Goal: Task Accomplishment & Management: Complete application form

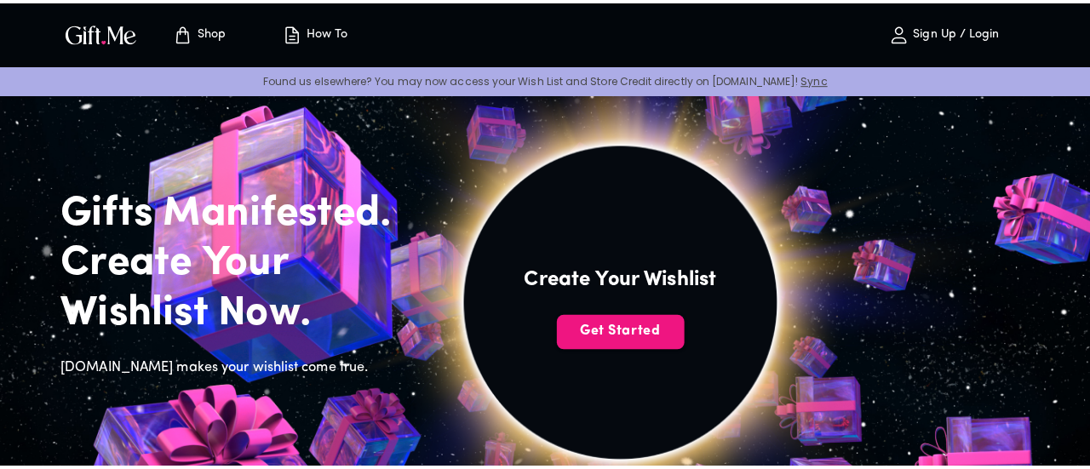
scroll to position [85, 0]
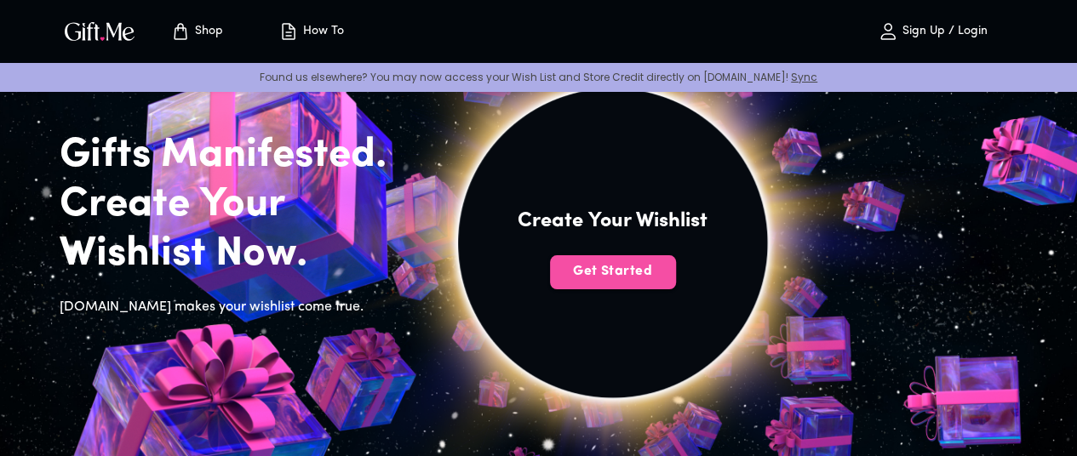
click at [676, 281] on span "Get Started" at bounding box center [613, 271] width 126 height 19
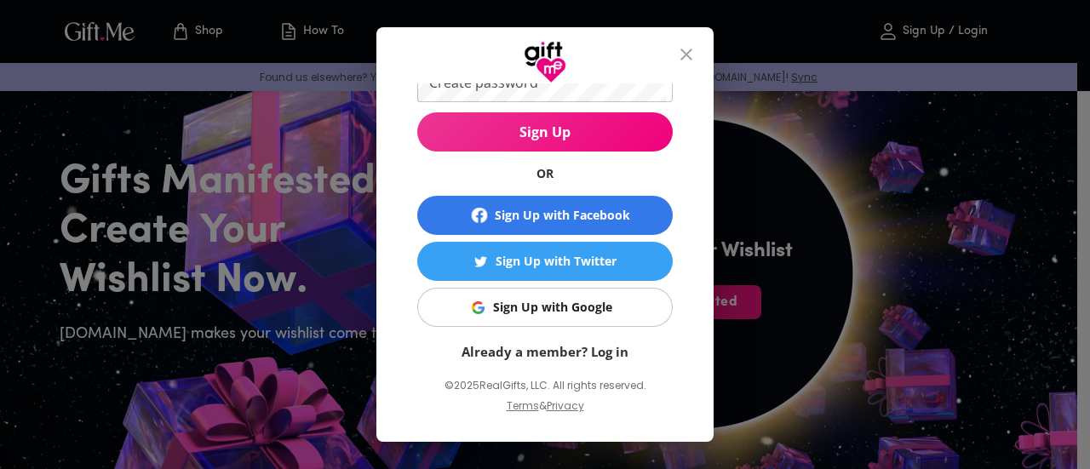
scroll to position [167, 0]
click at [538, 306] on div "Sign Up with Google" at bounding box center [552, 307] width 119 height 19
click at [531, 306] on div "Sign Up with Google" at bounding box center [552, 307] width 119 height 19
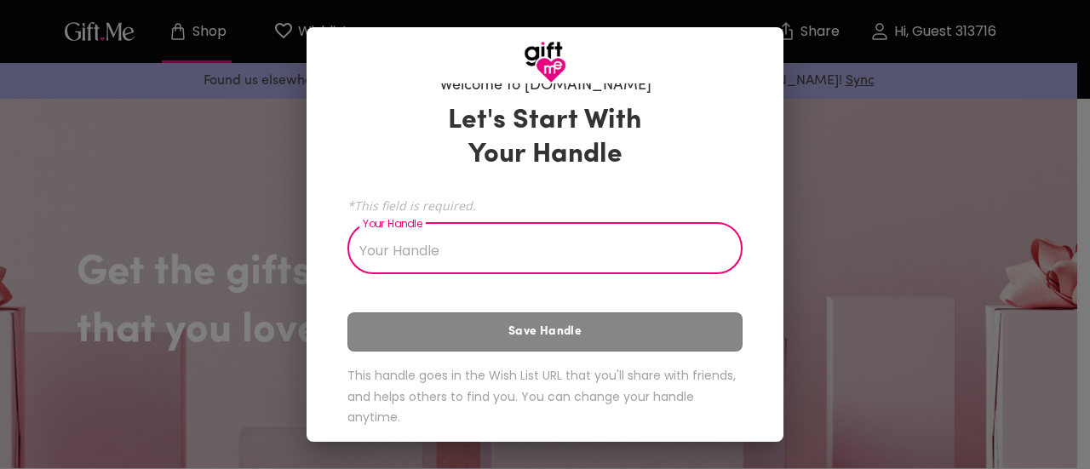
scroll to position [35, 0]
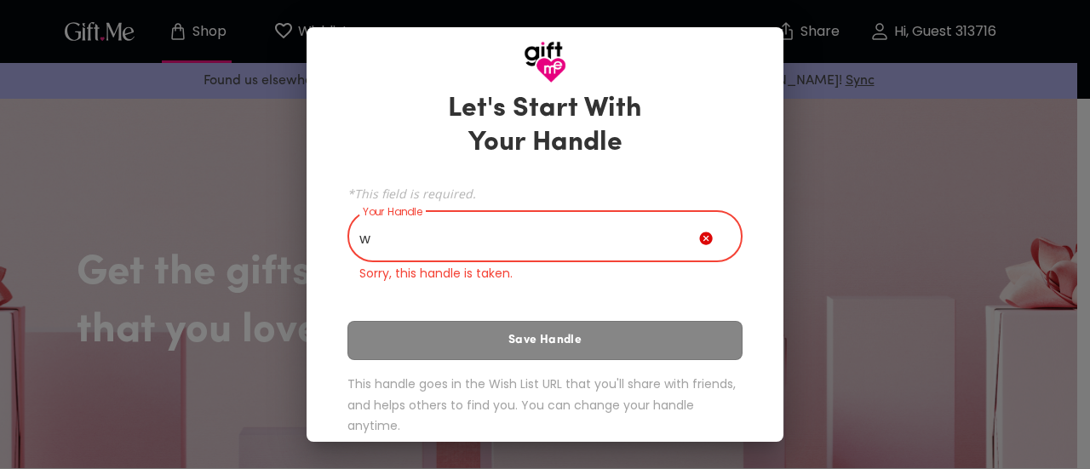
type input "w"
drag, startPoint x: 557, startPoint y: 341, endPoint x: 569, endPoint y: 307, distance: 35.3
click at [558, 339] on div "Let's Start With Your Handle *This field is required. Your Handle wildan Your H…" at bounding box center [544, 266] width 395 height 365
click at [699, 236] on icon at bounding box center [705, 238] width 13 height 13
drag, startPoint x: 575, startPoint y: 251, endPoint x: 366, endPoint y: 285, distance: 212.2
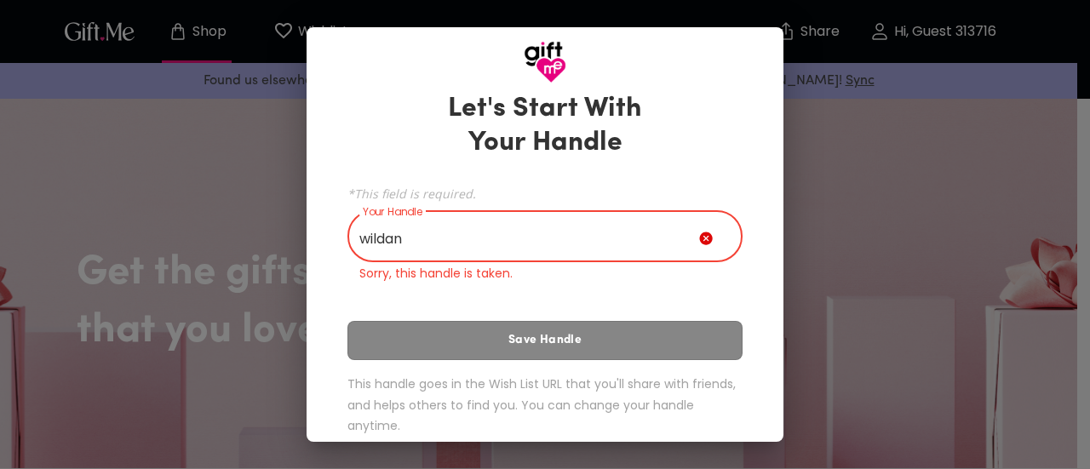
click at [366, 285] on div "Let's Start With Your Handle *This field is required. Your Handle wildan Your H…" at bounding box center [544, 266] width 395 height 365
type input "w"
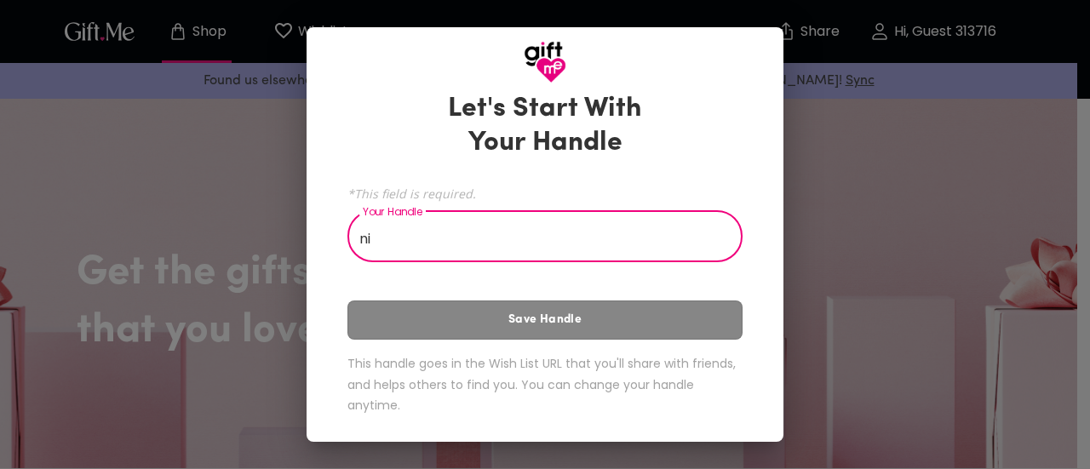
type input "n"
type input "u"
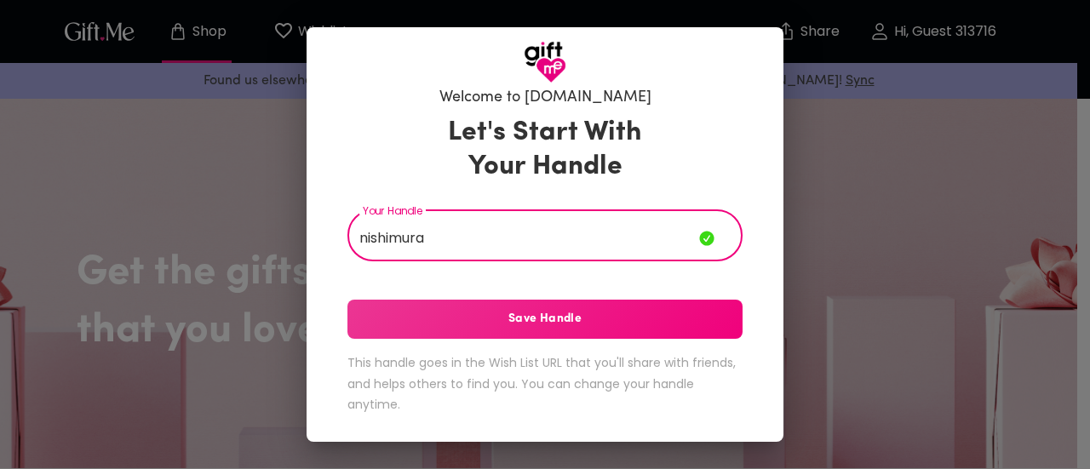
scroll to position [10, 0]
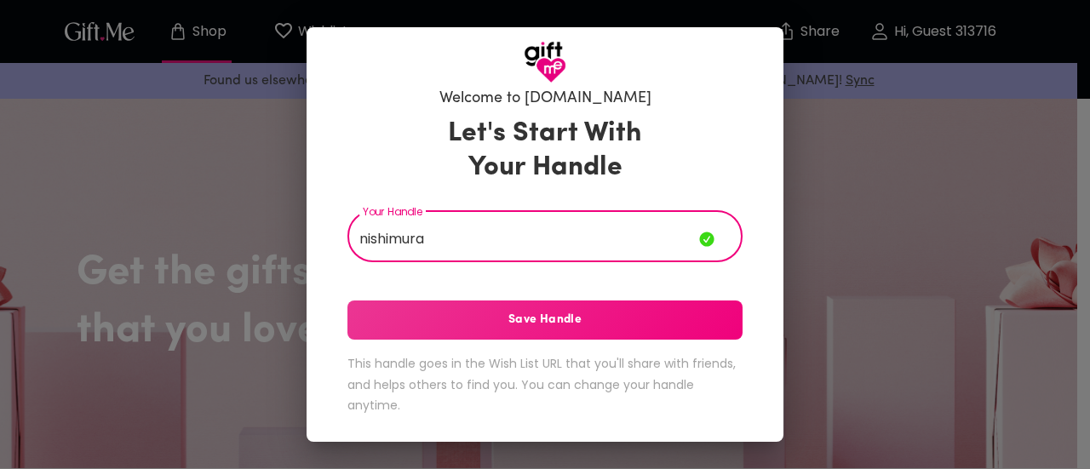
type input "nishimura"
click at [465, 314] on span "Save Handle" at bounding box center [544, 320] width 395 height 19
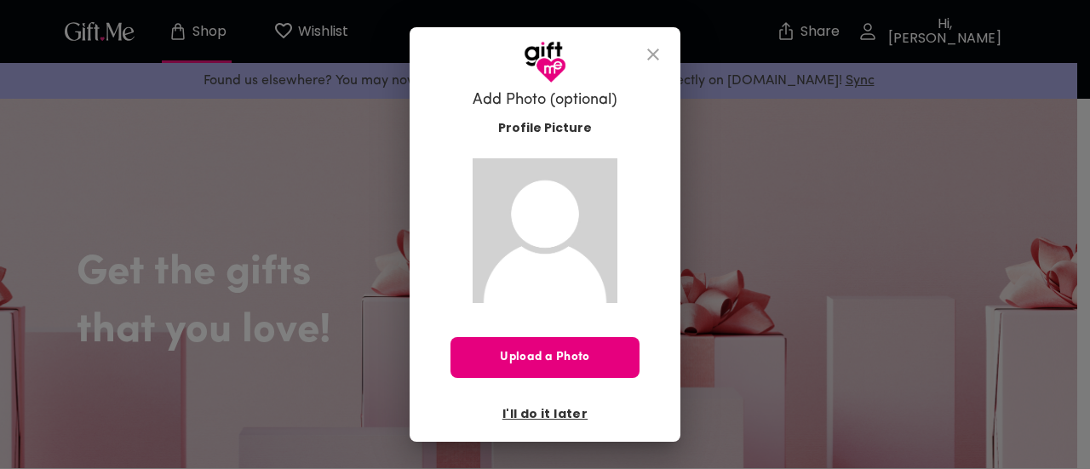
scroll to position [0, 0]
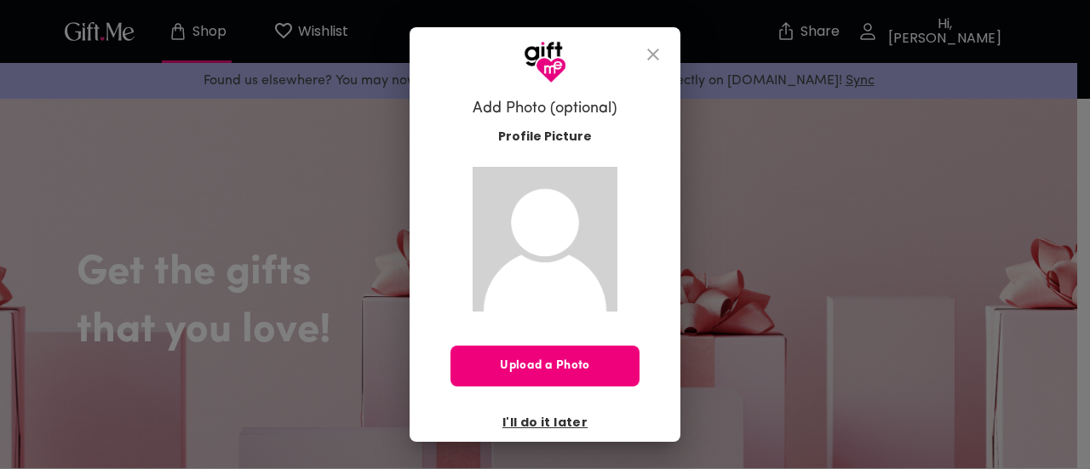
click at [533, 370] on span "Upload a Photo" at bounding box center [544, 366] width 189 height 19
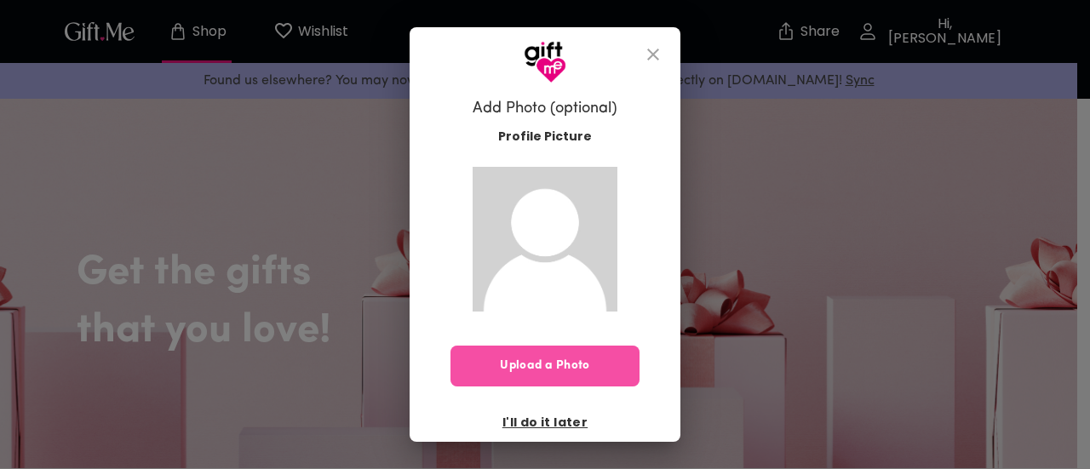
click at [550, 366] on span "Upload a Photo" at bounding box center [544, 366] width 189 height 19
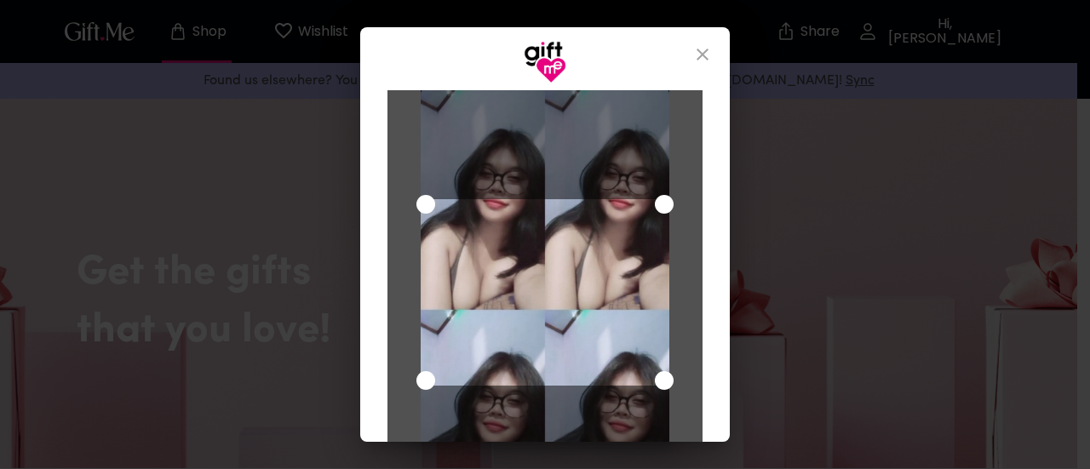
click at [363, 129] on div "Cancel Save Changes" at bounding box center [544, 262] width 369 height 358
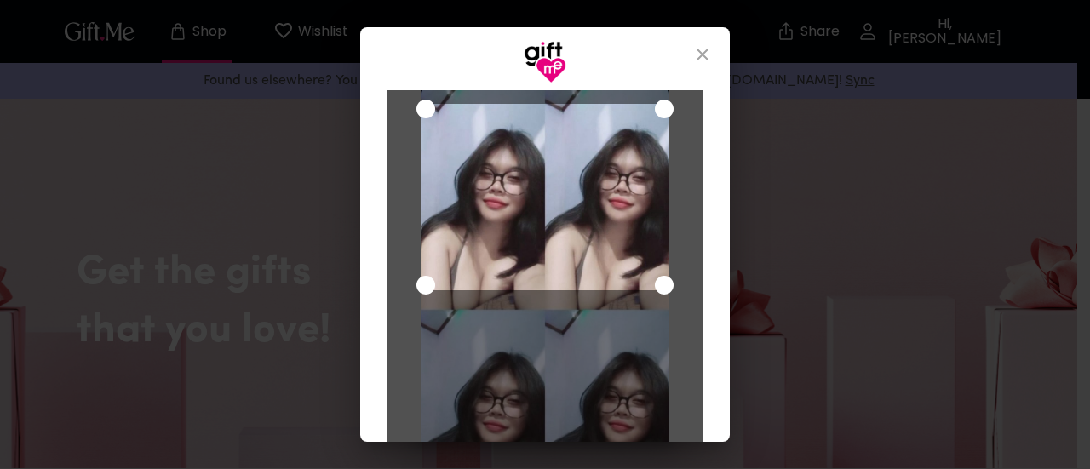
click at [575, 144] on div "Use the arrow keys to move the crop selection area" at bounding box center [545, 197] width 249 height 186
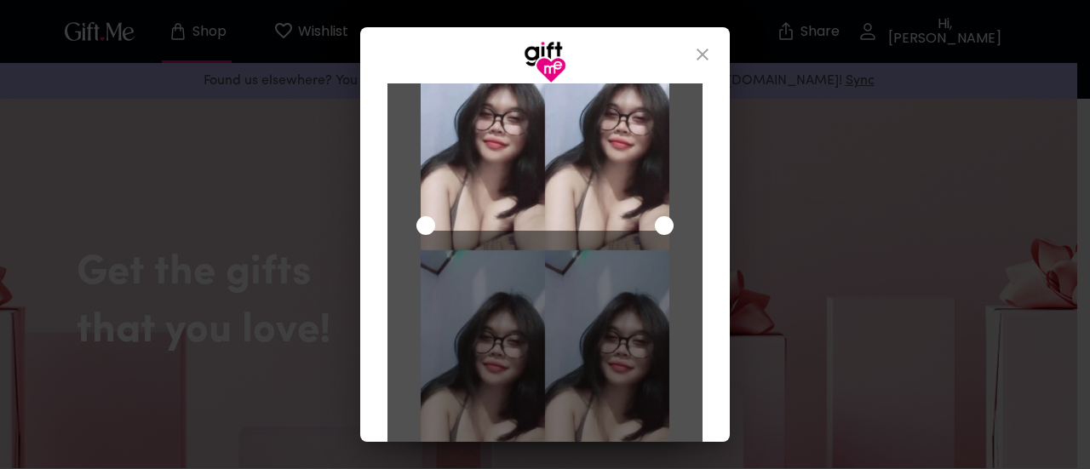
scroll to position [163, 0]
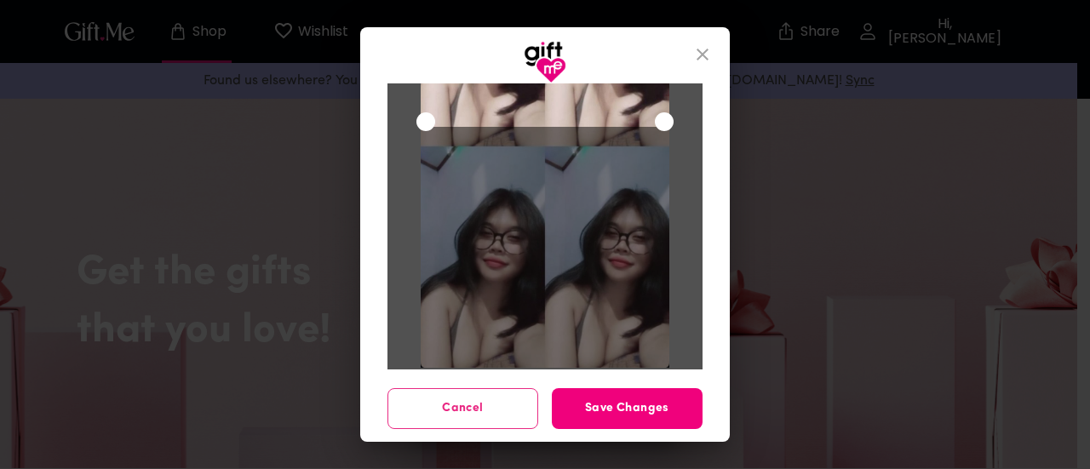
click at [623, 406] on span "Save Changes" at bounding box center [627, 408] width 151 height 19
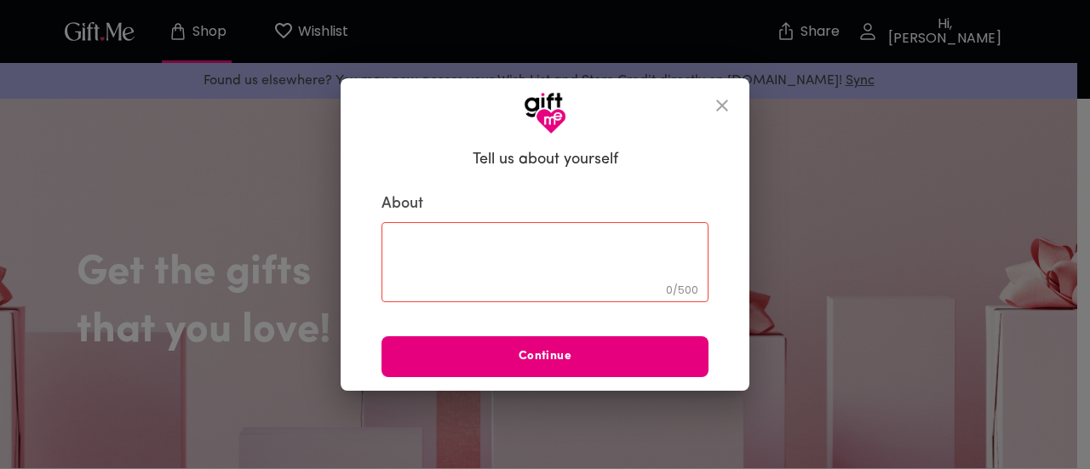
scroll to position [0, 0]
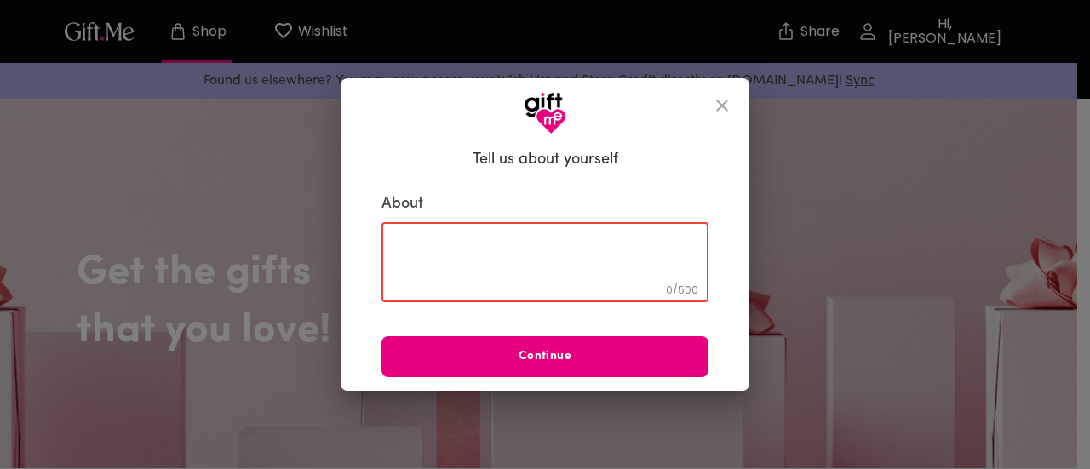
click at [593, 260] on textarea at bounding box center [544, 262] width 303 height 49
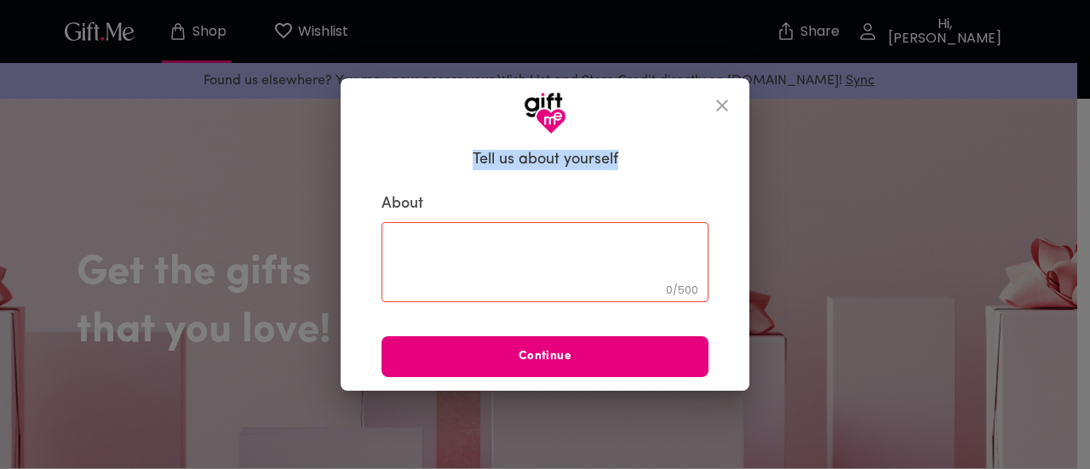
drag, startPoint x: 621, startPoint y: 156, endPoint x: 450, endPoint y: 169, distance: 171.6
click at [450, 169] on div "Tell us about yourself About 0 / 500 ​ Continue" at bounding box center [545, 259] width 354 height 237
copy h6 "Tell us about yourself"
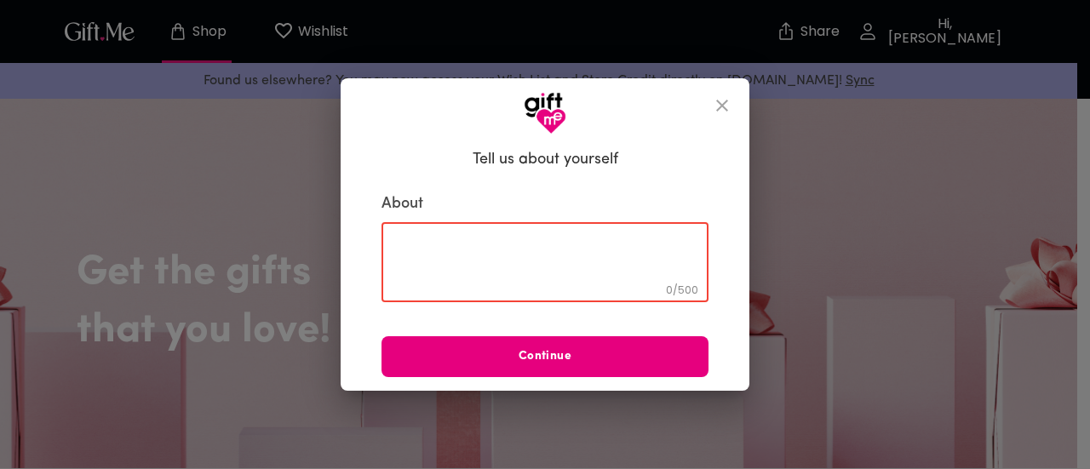
click at [431, 249] on textarea at bounding box center [544, 262] width 303 height 49
paste textarea ""Welcome to 18." Hidup adalah buku, dan hari ini kamu membuka bab baru. Tulis k…"
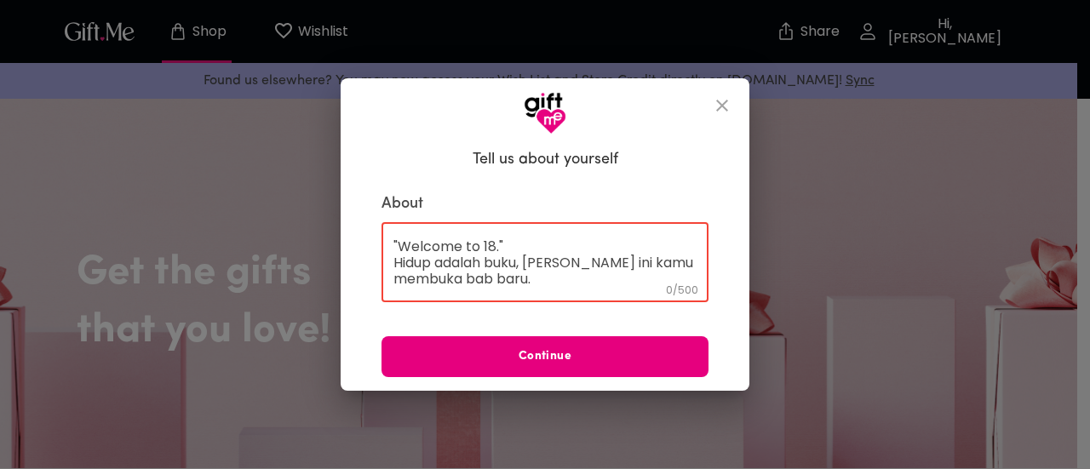
scroll to position [32, 0]
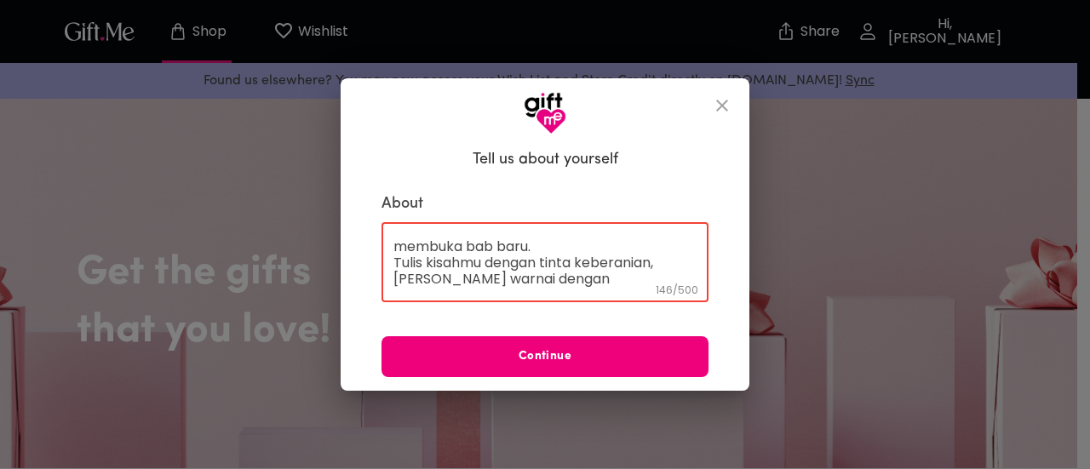
type textarea ""Welcome to 18." Hidup adalah buku, dan hari ini kamu membuka bab baru. Tulis k…"
click at [547, 374] on button "Continue" at bounding box center [544, 356] width 327 height 41
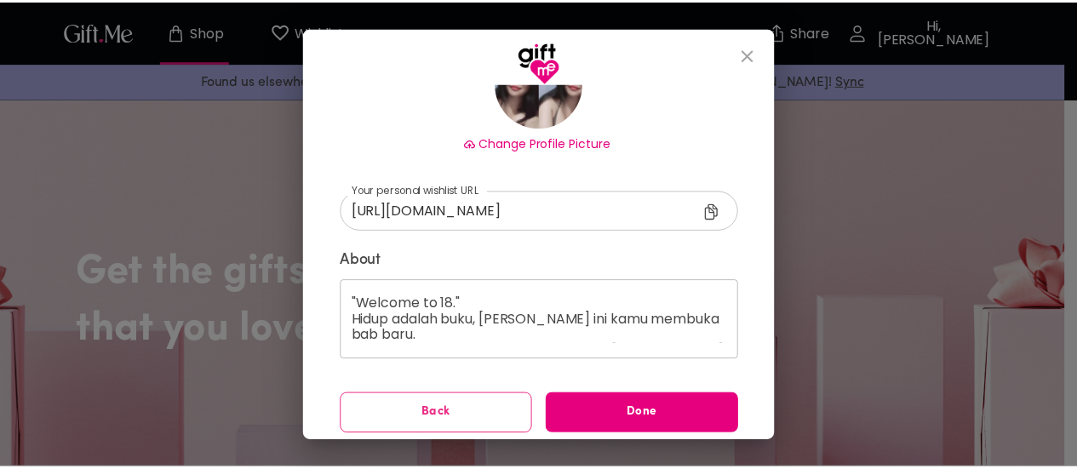
scroll to position [176, 0]
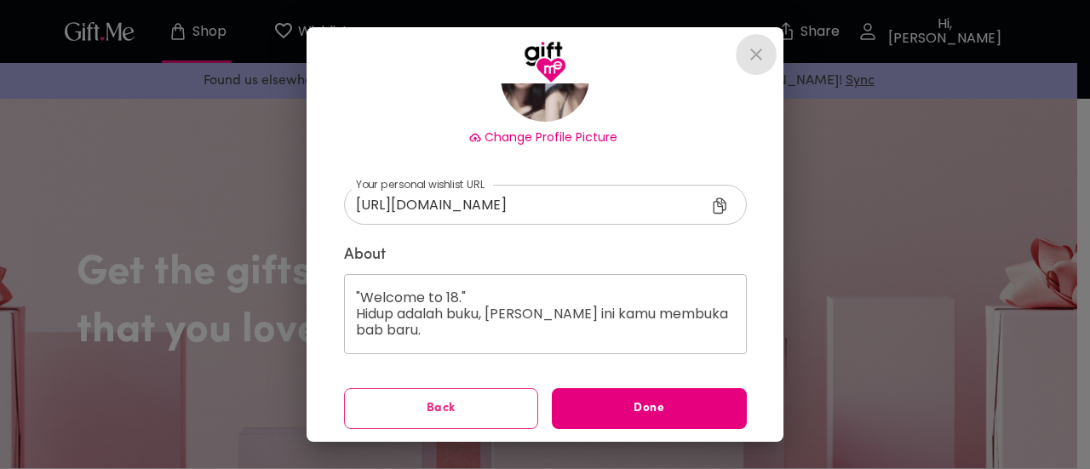
click at [764, 49] on icon "close" at bounding box center [756, 54] width 20 height 20
